Goal: Communication & Community: Answer question/provide support

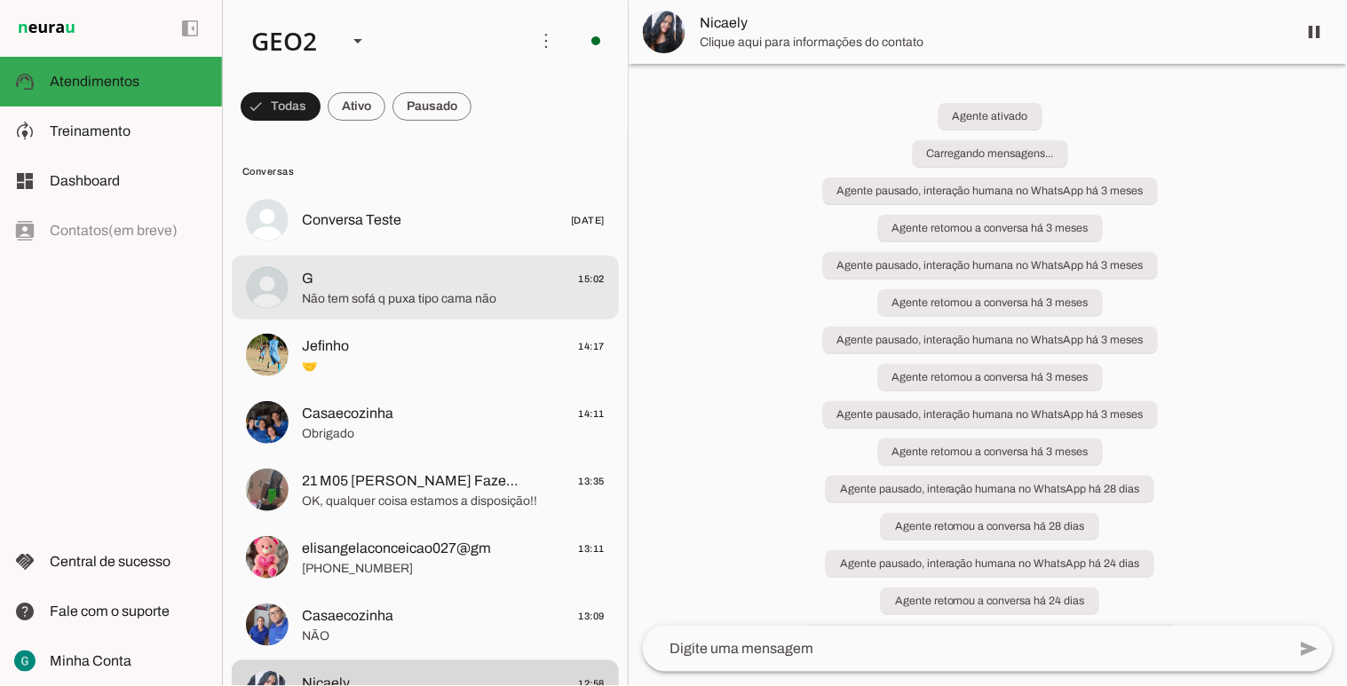
click at [472, 290] on span "Não tem sofá q puxa tipo cama não" at bounding box center [453, 299] width 303 height 18
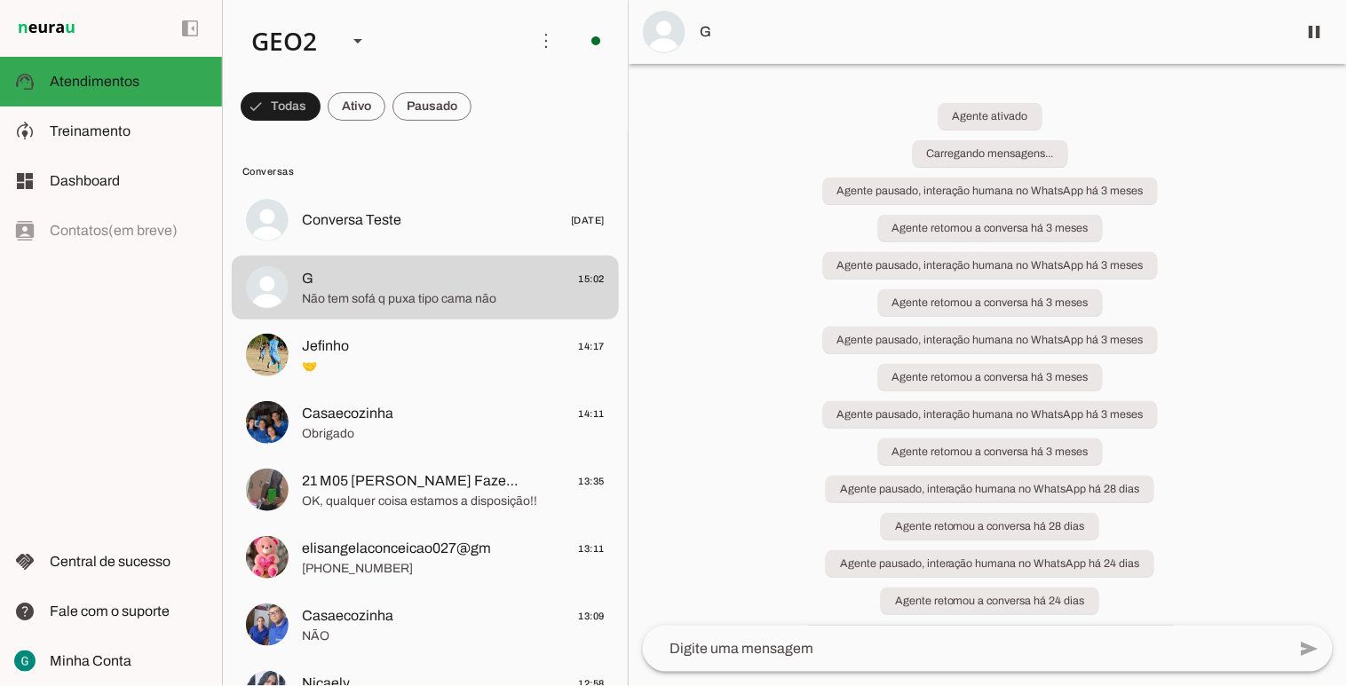
scroll to position [80, 0]
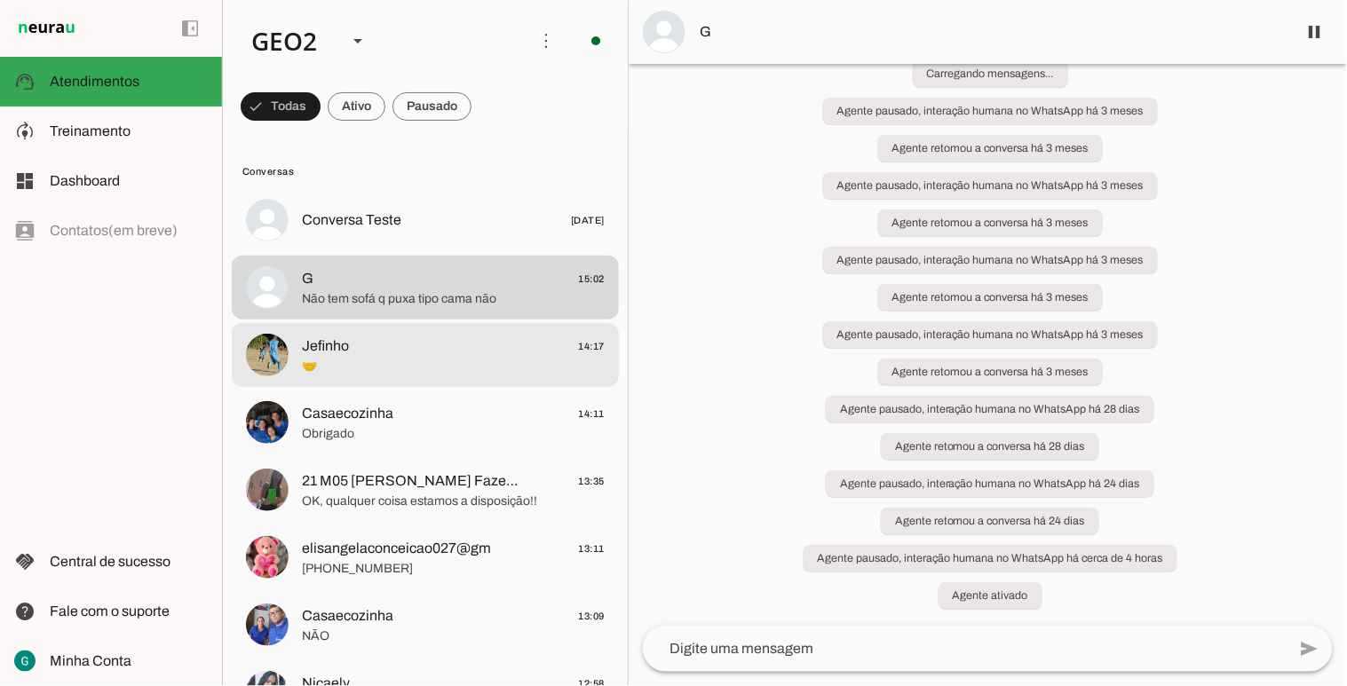
click at [380, 338] on span "Jefinho 14:17" at bounding box center [453, 346] width 303 height 22
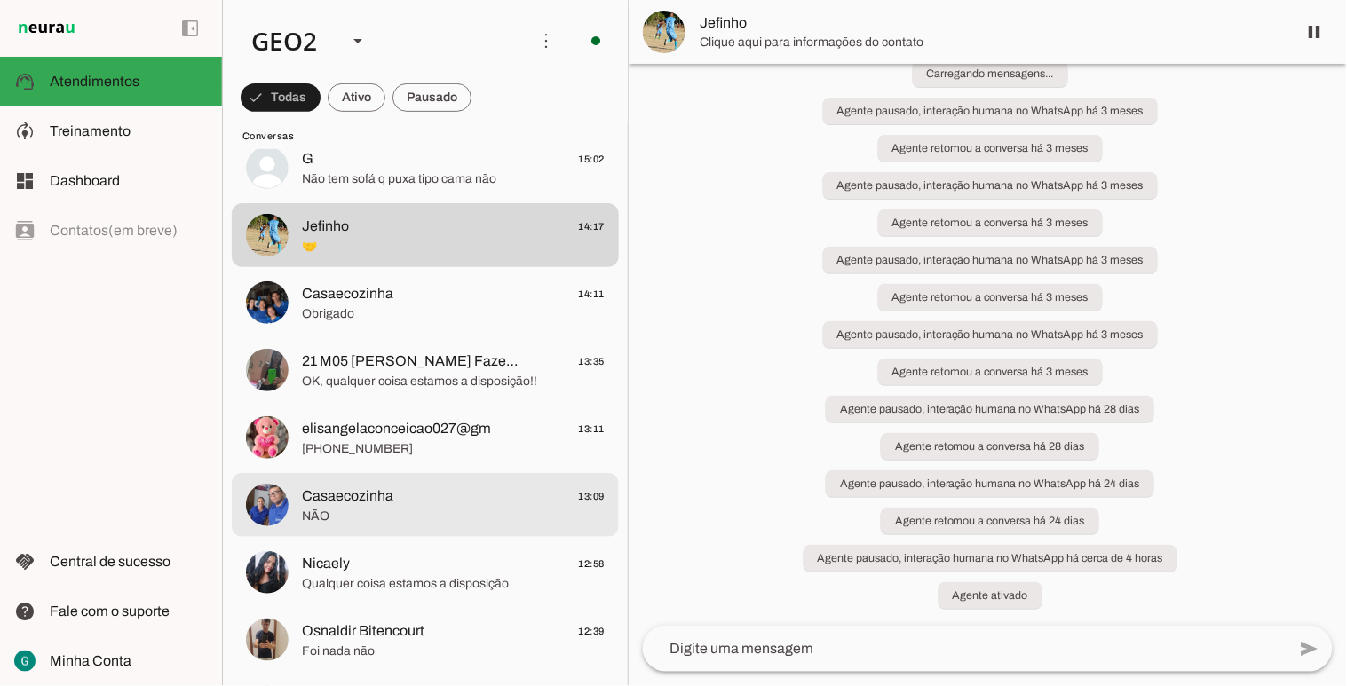
scroll to position [197, 0]
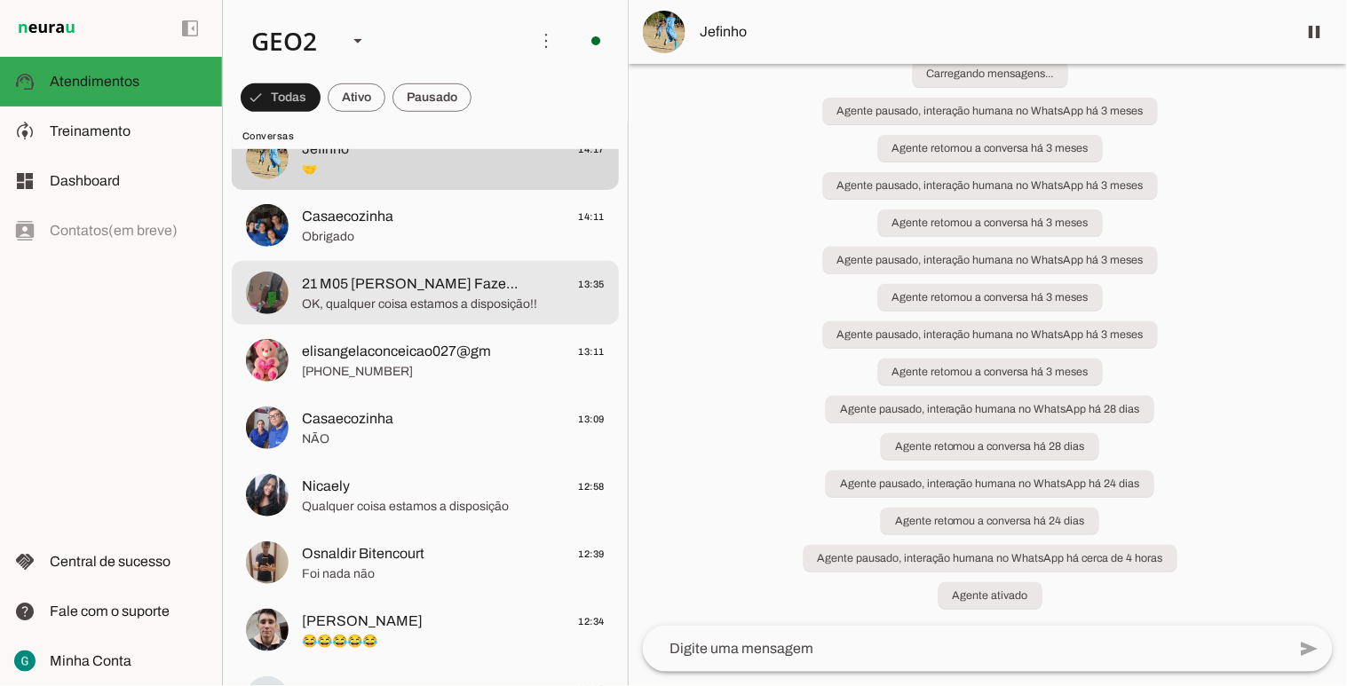
click at [424, 36] on div at bounding box center [453, 24] width 303 height 26
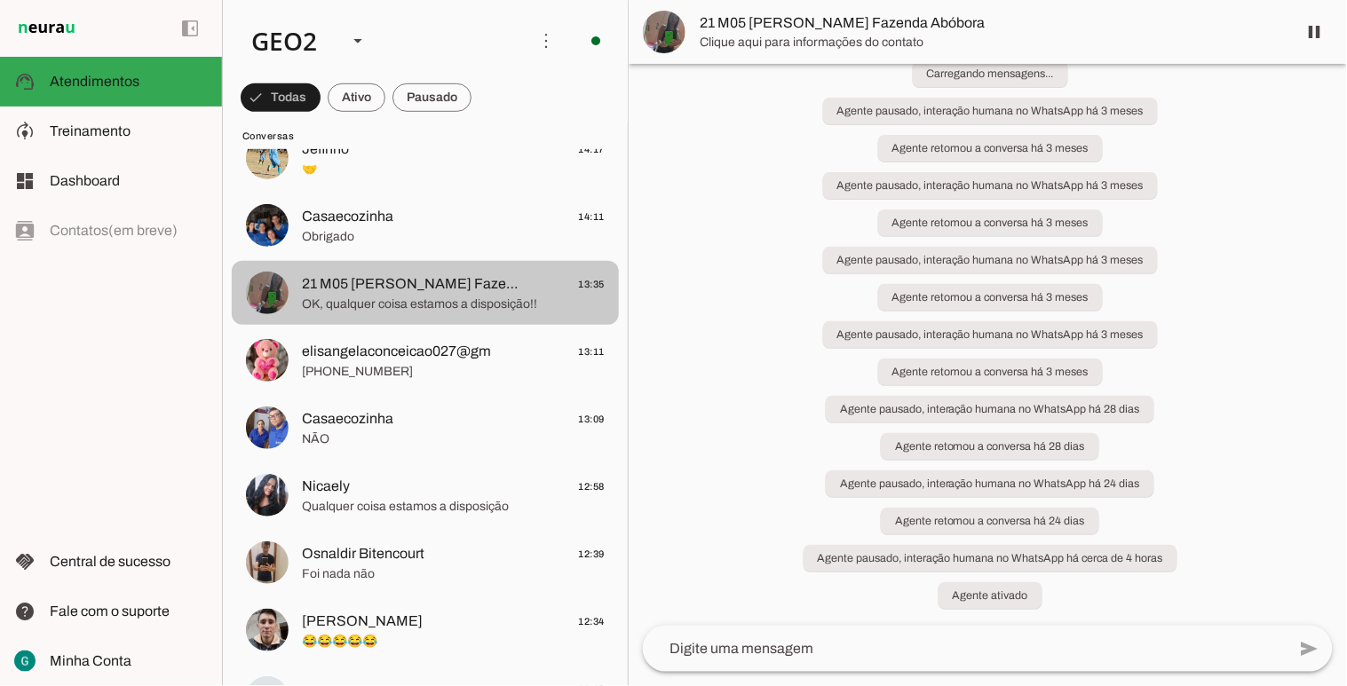
scroll to position [80, 0]
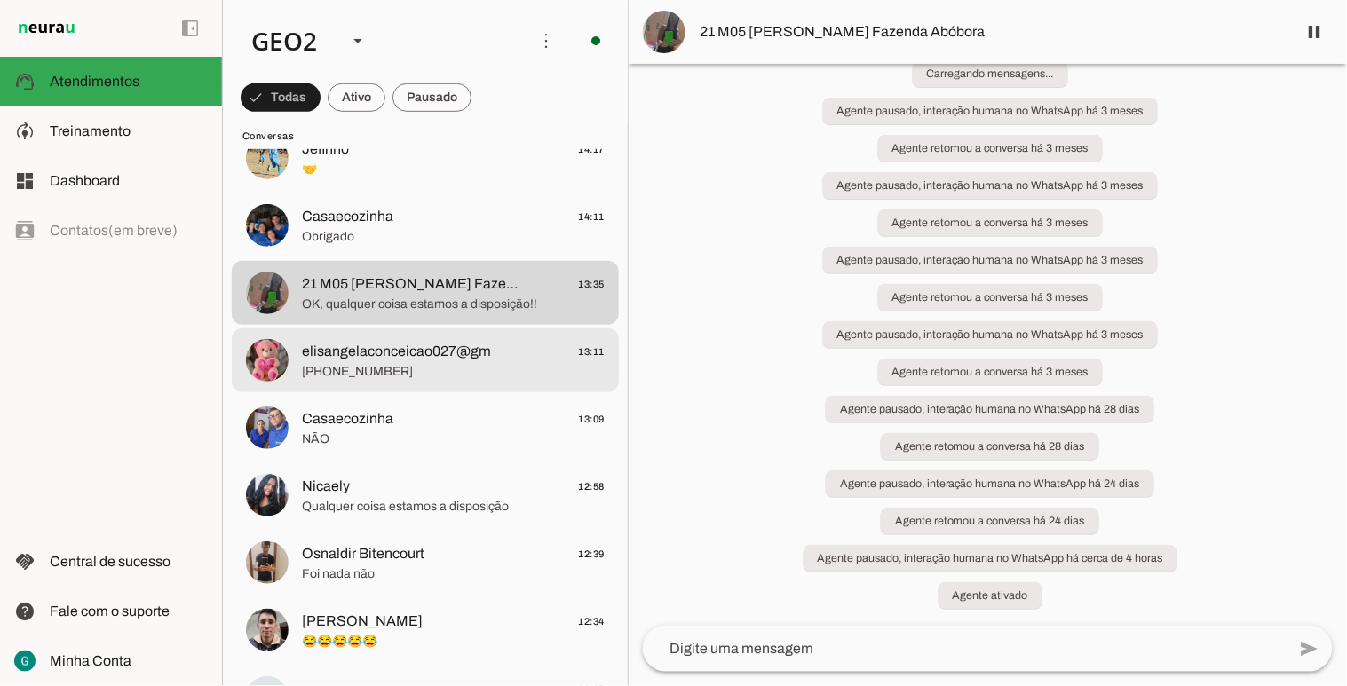
click at [432, 374] on span "[PHONE_NUMBER]" at bounding box center [453, 371] width 303 height 18
